Goal: Information Seeking & Learning: Compare options

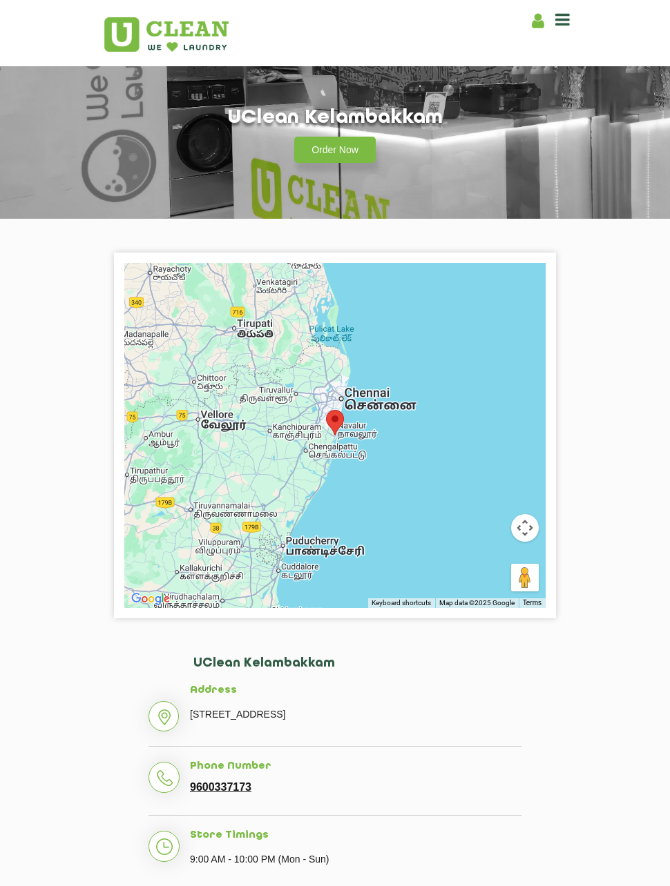
click at [347, 150] on link "Order Now" at bounding box center [334, 150] width 81 height 26
click at [571, 11] on div "Home About us Franchise Services Dry Cleaning Laundry by Kg Premium Laundry Ste…" at bounding box center [334, 33] width 483 height 51
click at [566, 21] on icon at bounding box center [562, 19] width 14 height 17
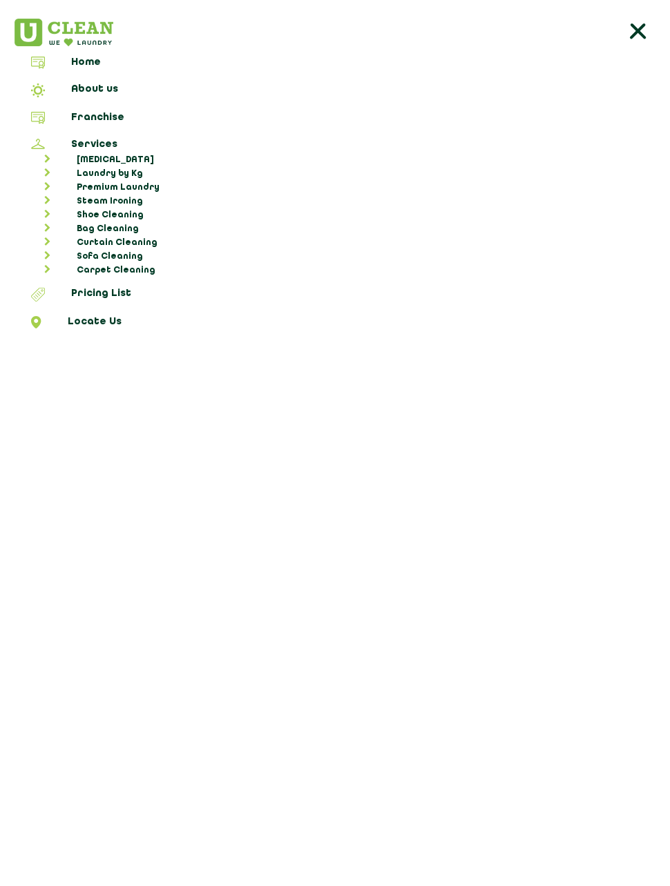
click at [144, 191] on link "Premium Laundry" at bounding box center [342, 188] width 646 height 14
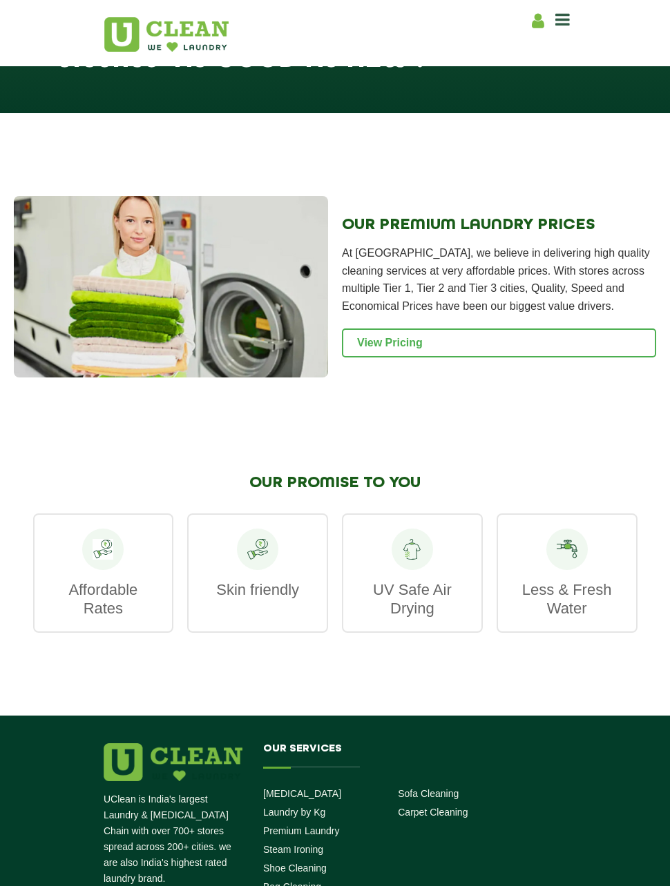
scroll to position [1388, 0]
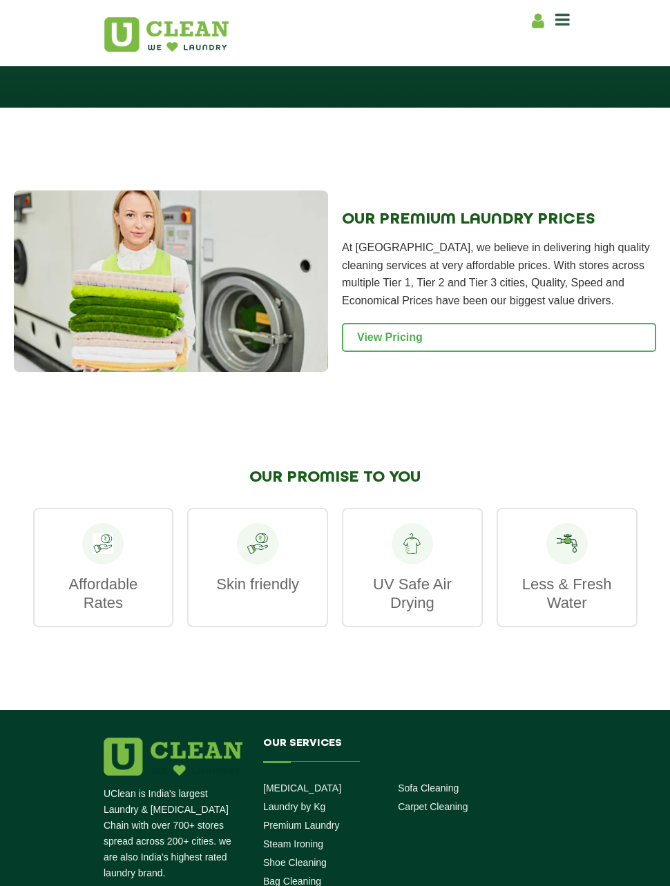
click at [519, 331] on link "View Pricing" at bounding box center [499, 337] width 314 height 29
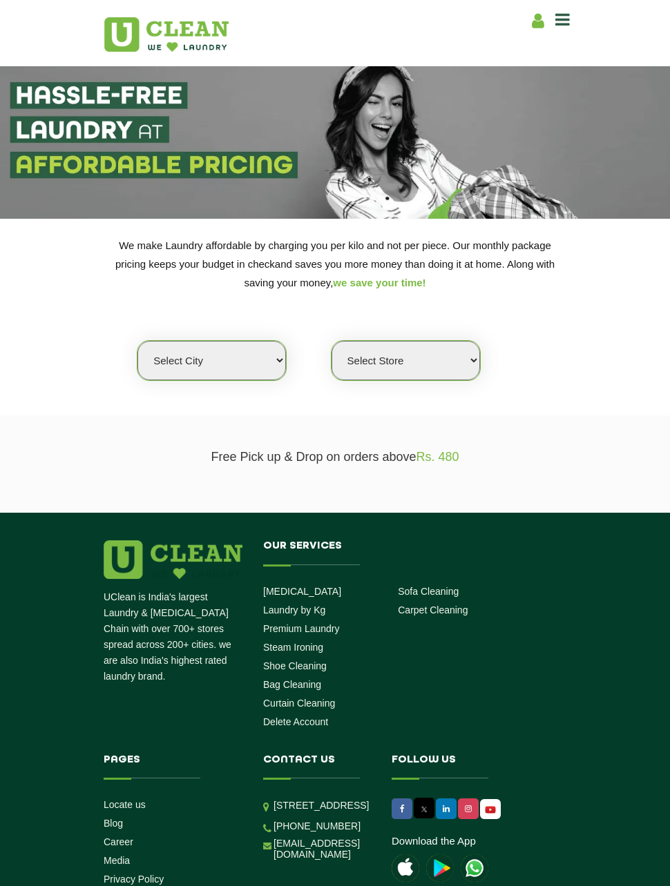
click at [284, 352] on select "Select city [GEOGRAPHIC_DATA] [GEOGRAPHIC_DATA] [GEOGRAPHIC_DATA] [GEOGRAPHIC_D…" at bounding box center [211, 360] width 148 height 39
select select "11"
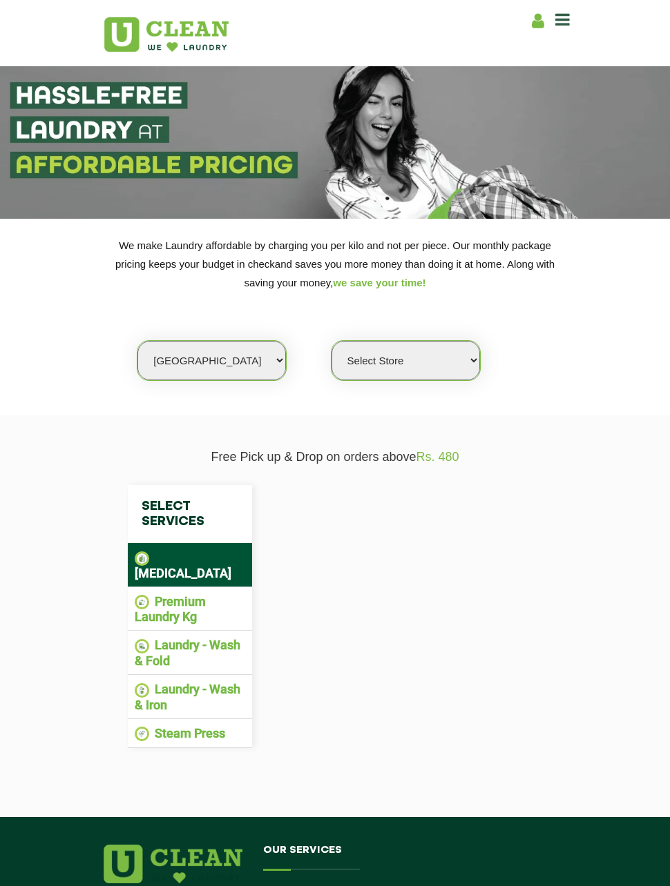
select select "0"
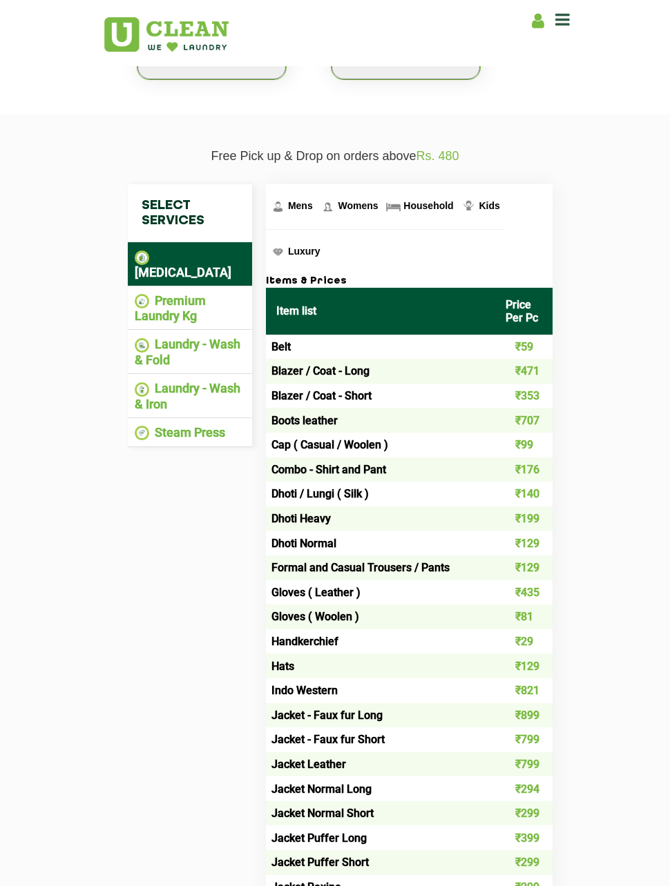
scroll to position [303, 0]
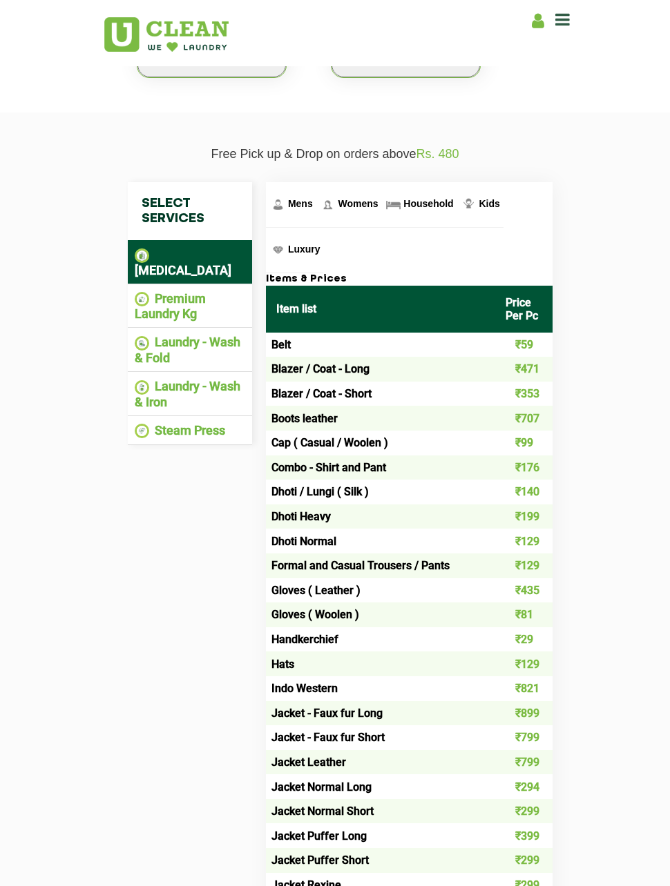
click at [220, 344] on li "Laundry - Wash & Fold" at bounding box center [190, 350] width 110 height 30
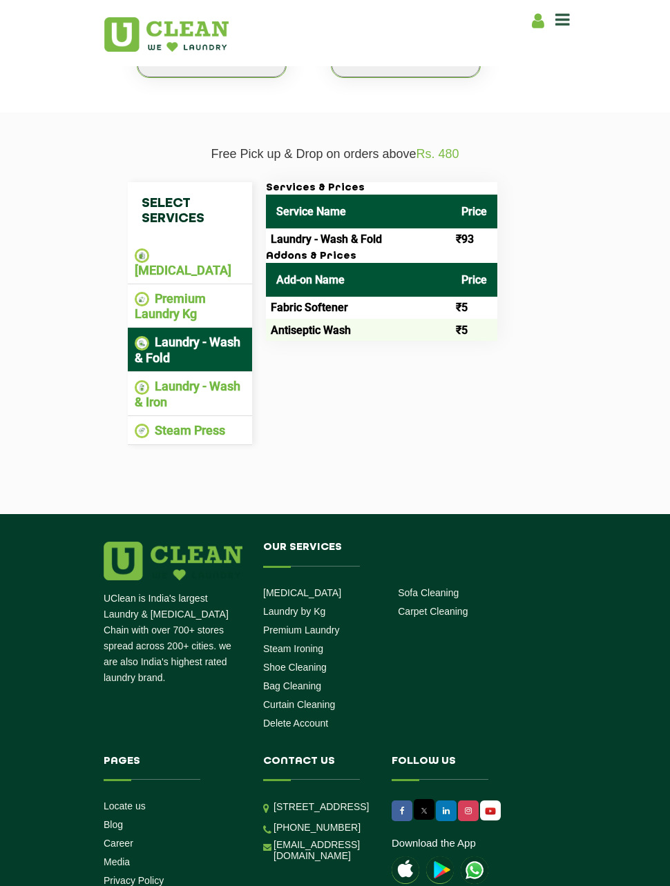
click at [226, 379] on li "Laundry - Wash & Iron" at bounding box center [190, 394] width 110 height 30
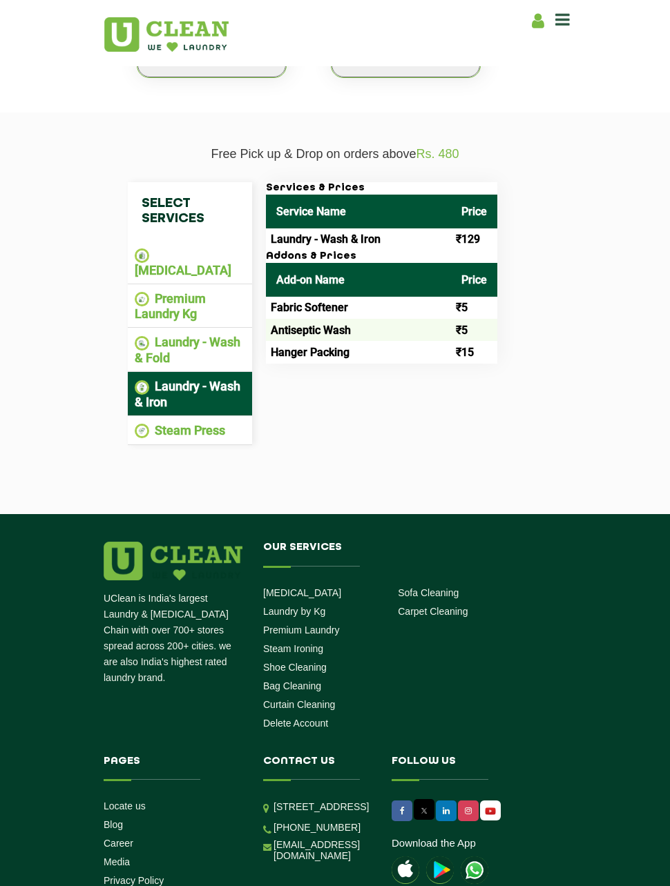
click at [237, 423] on li "Steam Press" at bounding box center [190, 431] width 110 height 16
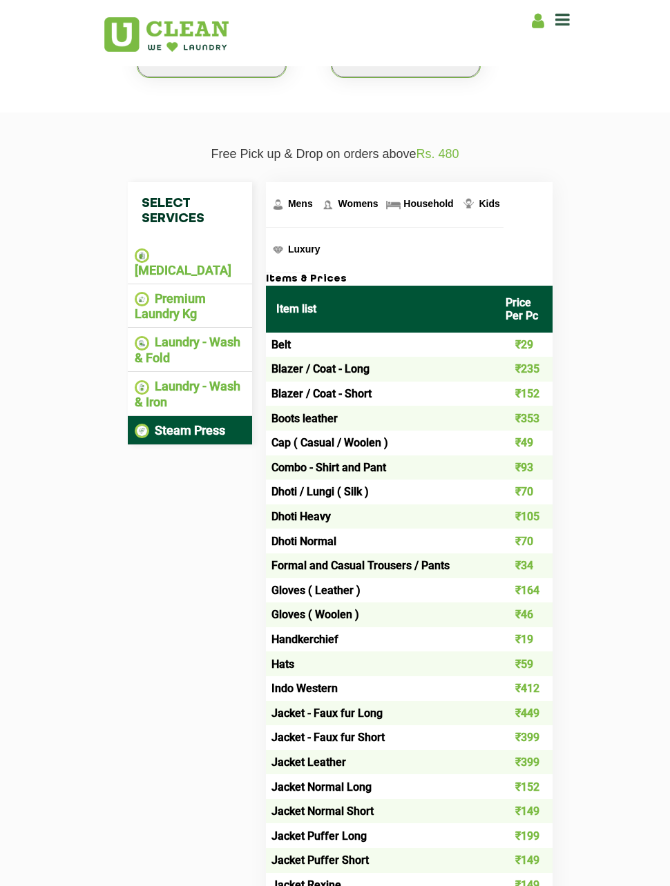
click at [236, 252] on li "[MEDICAL_DATA]" at bounding box center [190, 262] width 110 height 30
